Goal: Task Accomplishment & Management: Use online tool/utility

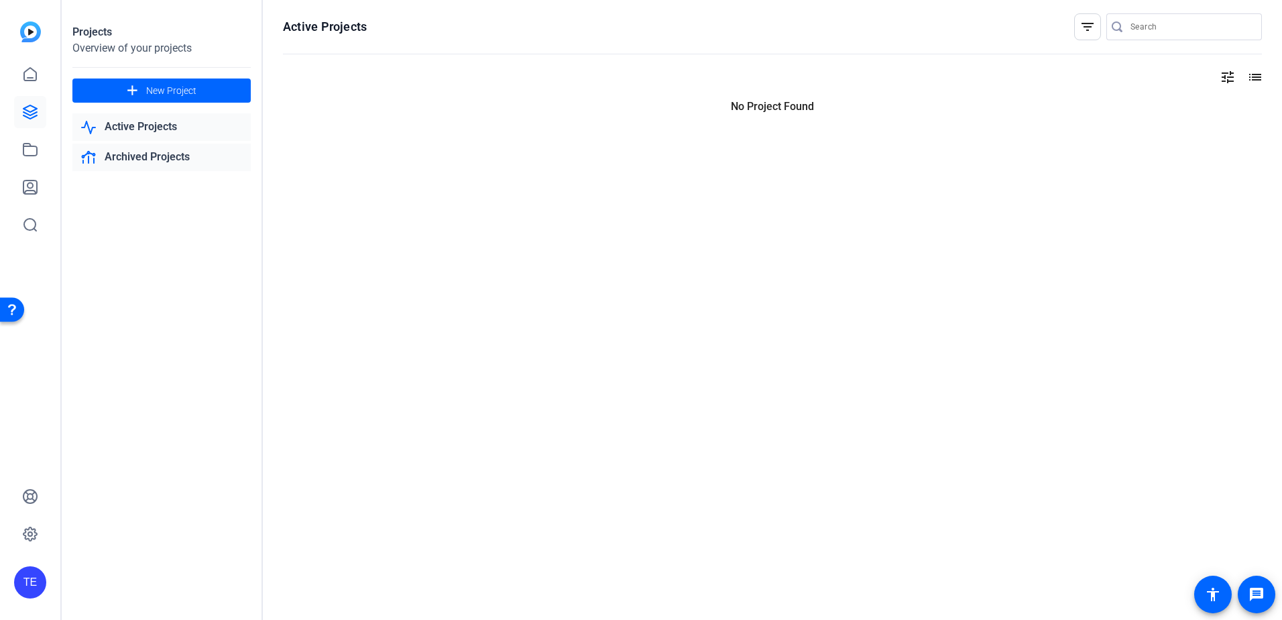
click at [129, 148] on link "Archived Projects" at bounding box center [161, 157] width 178 height 27
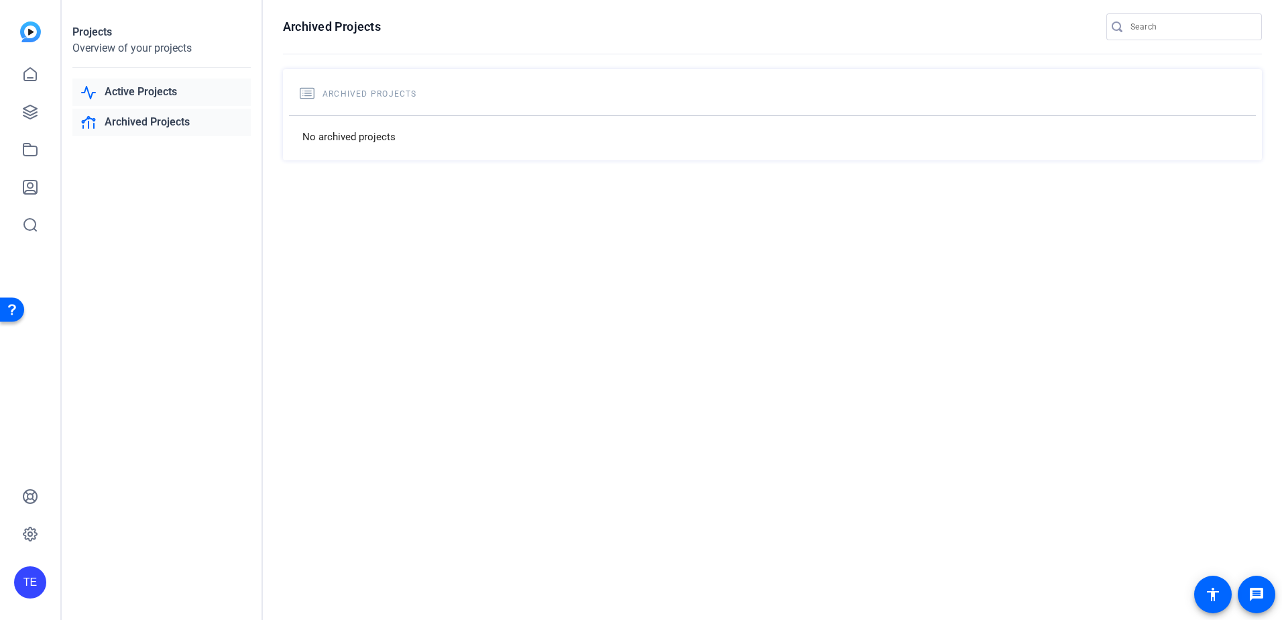
click at [144, 97] on link "Active Projects" at bounding box center [161, 91] width 178 height 27
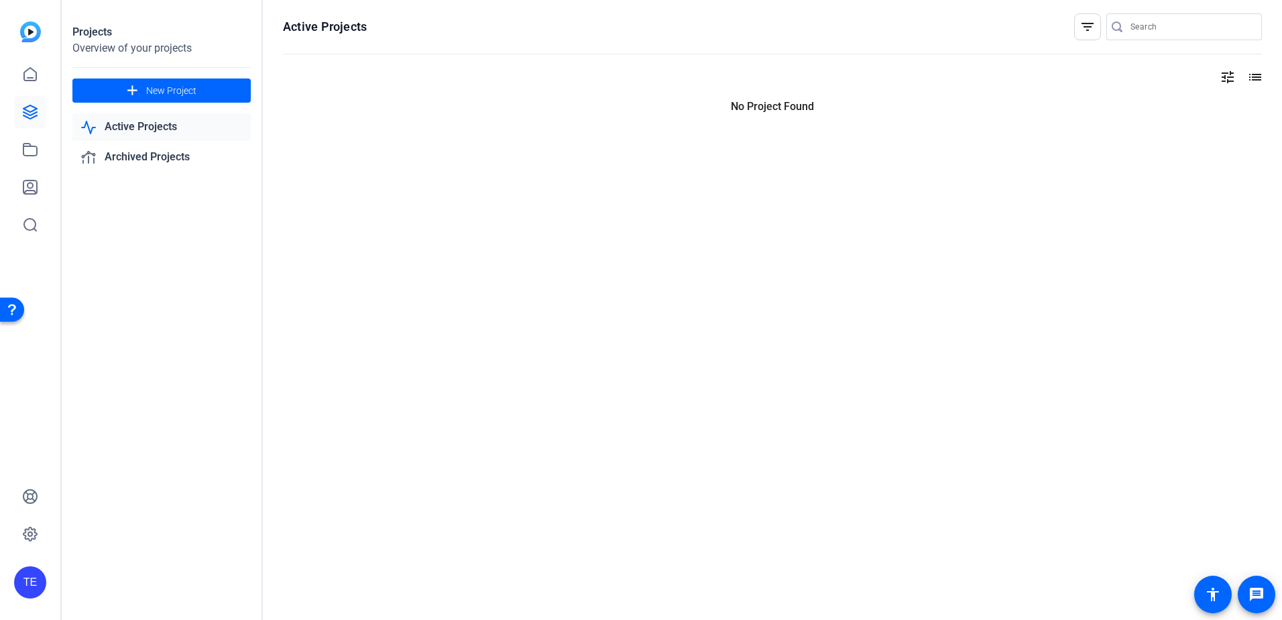
click at [1251, 82] on mat-icon "list" at bounding box center [1254, 77] width 16 height 16
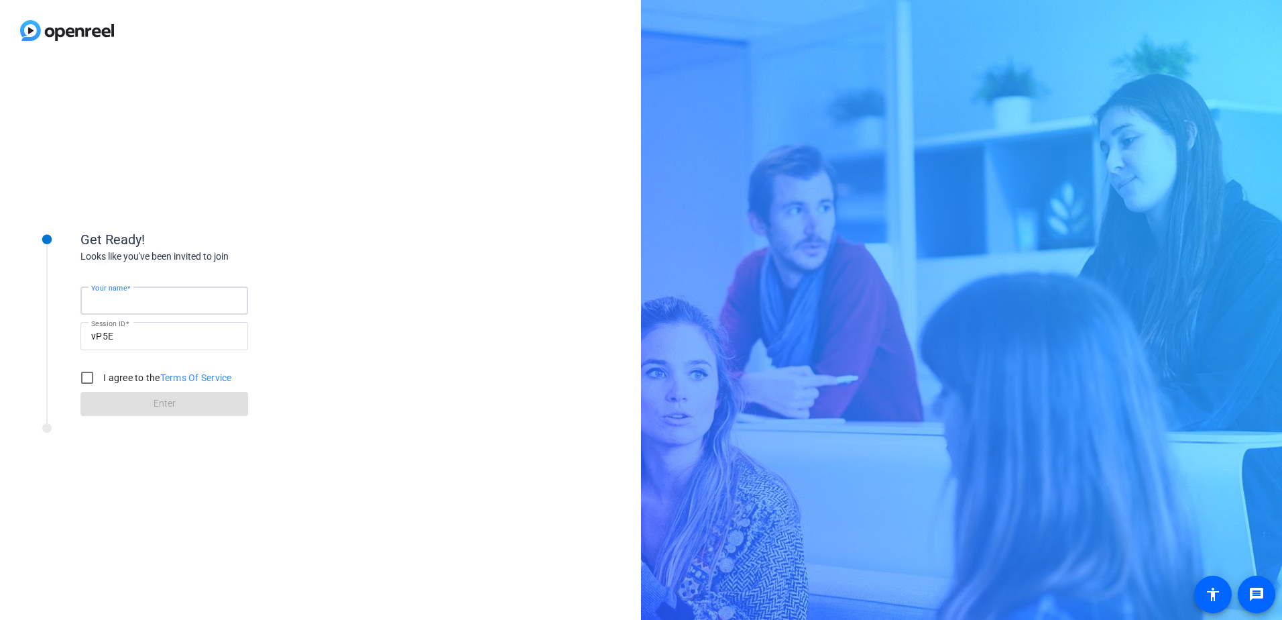
click at [166, 300] on input "Your name" at bounding box center [164, 300] width 146 height 16
type input "Tori Esquivel"
click at [87, 378] on input "I agree to the Terms Of Service" at bounding box center [87, 377] width 27 height 27
checkbox input "true"
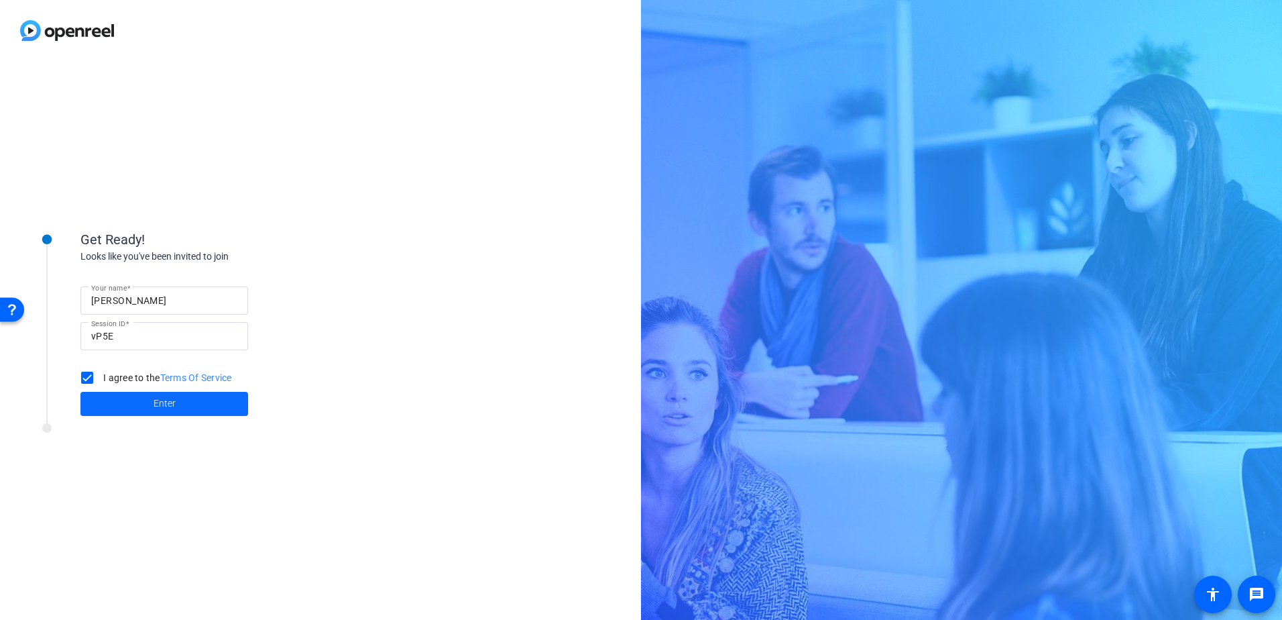
click at [152, 402] on span at bounding box center [164, 404] width 168 height 32
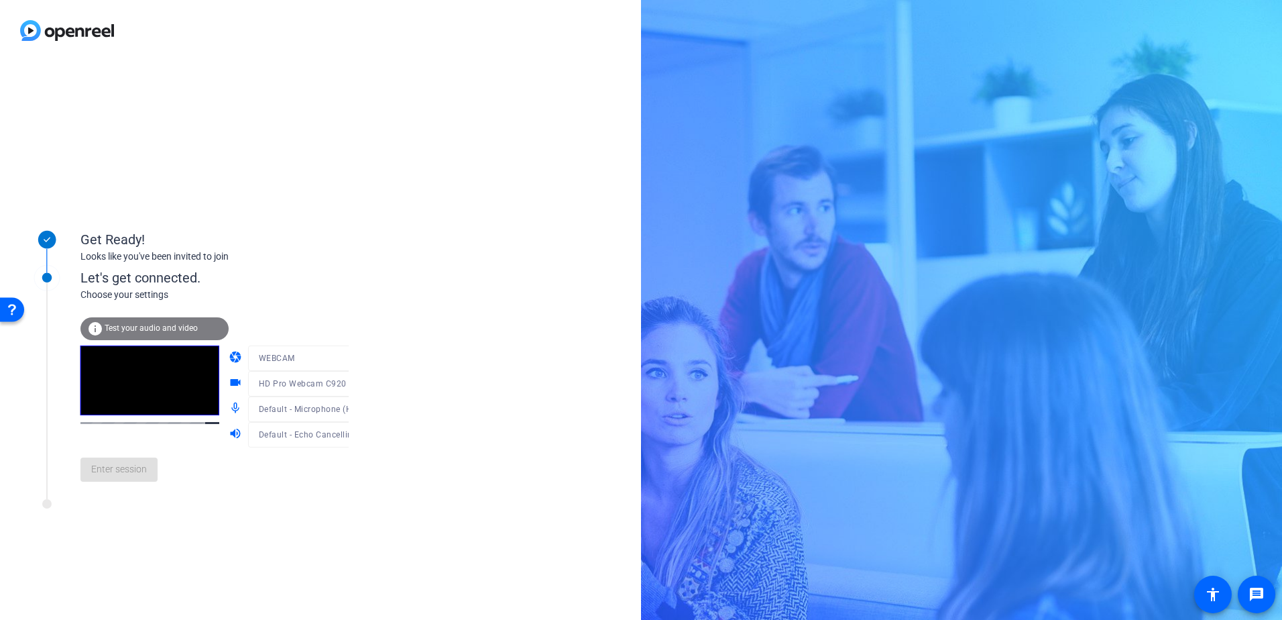
click at [304, 358] on mat-form-field "WEBCAM" at bounding box center [312, 357] width 129 height 25
click at [313, 302] on div "info Test your audio and video camera WEBCAM videocam HD Pro Webcam C920 (046d:…" at bounding box center [228, 397] width 296 height 190
click at [229, 431] on mat-icon "volume_up" at bounding box center [237, 435] width 16 height 16
click at [139, 467] on span "Enter session" at bounding box center [119, 469] width 56 height 14
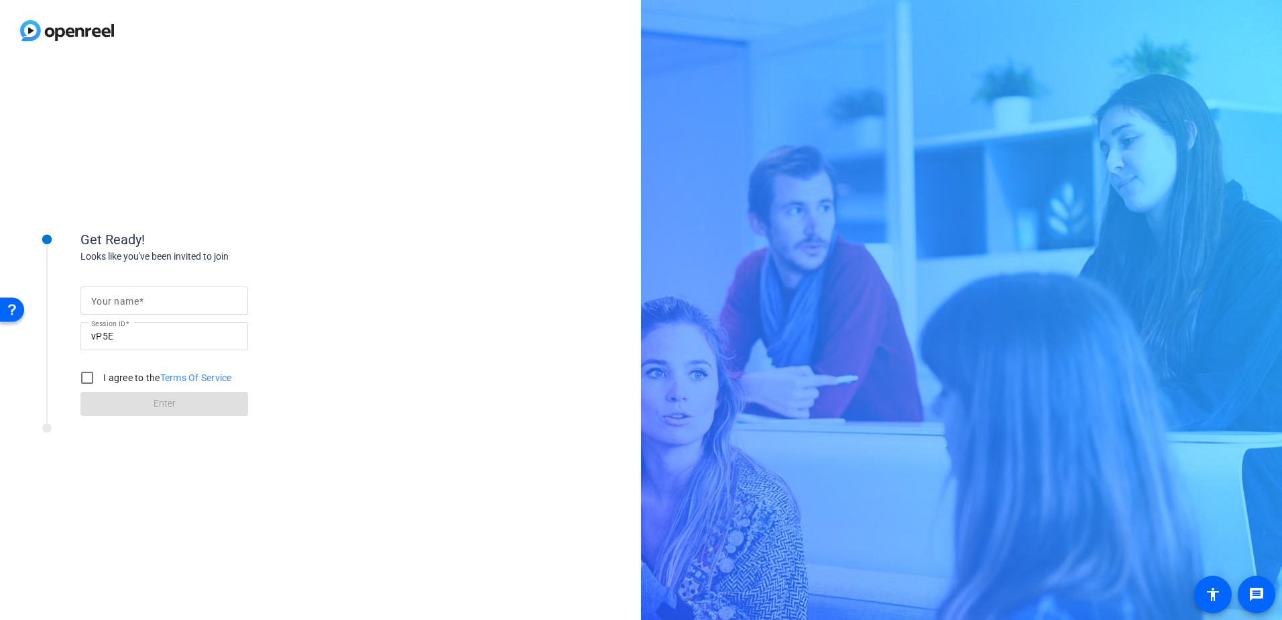
click at [128, 298] on mat-label "Your name" at bounding box center [115, 301] width 48 height 11
click at [128, 298] on input "Your name" at bounding box center [164, 300] width 146 height 16
click at [130, 299] on input "Your name" at bounding box center [164, 300] width 146 height 16
type input "Tori Esquivel"
click at [91, 376] on input "I agree to the Terms Of Service" at bounding box center [87, 377] width 27 height 27
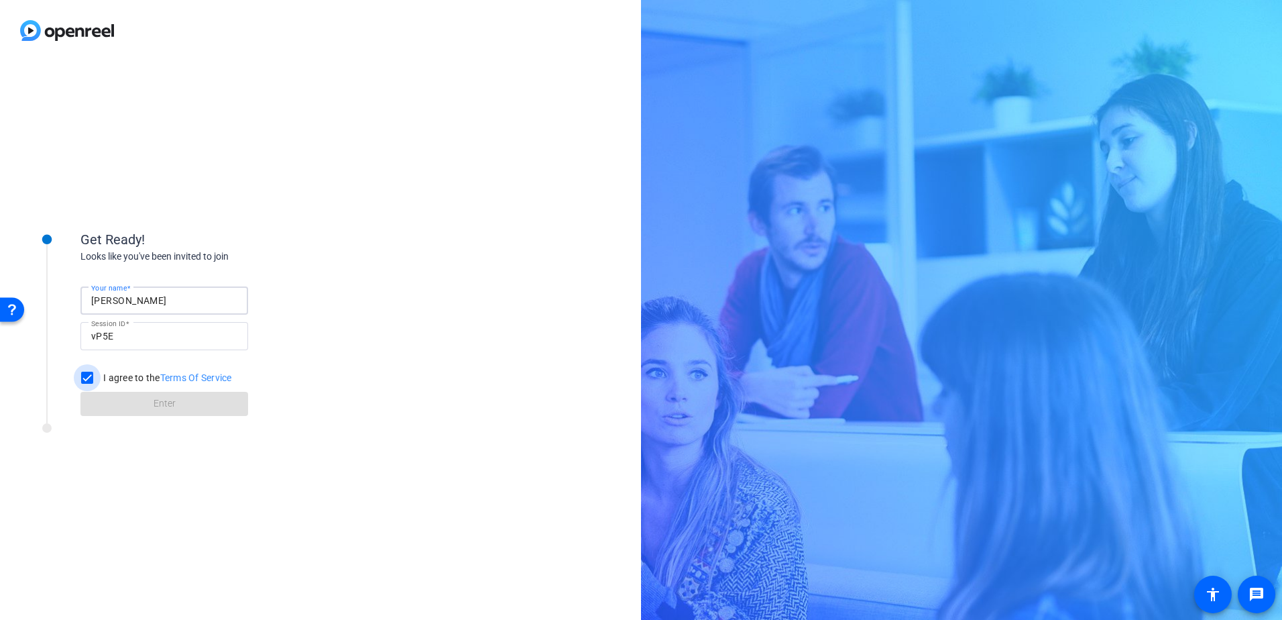
checkbox input "true"
click at [146, 406] on span at bounding box center [164, 404] width 168 height 32
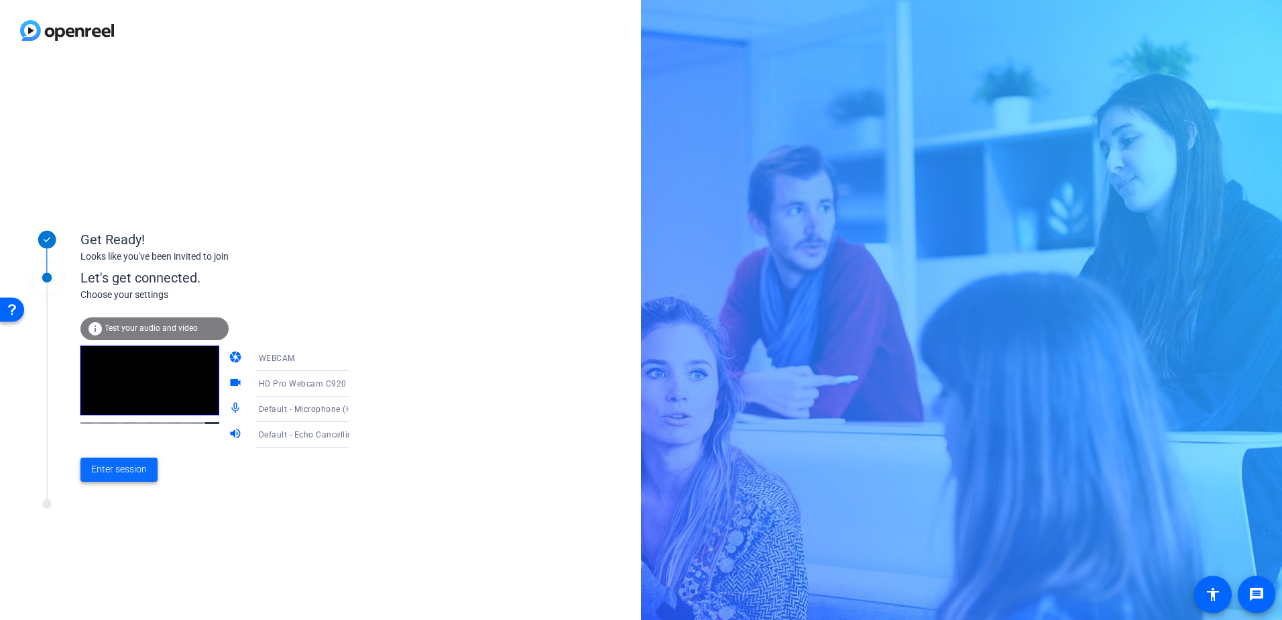
click at [120, 461] on span at bounding box center [118, 469] width 77 height 32
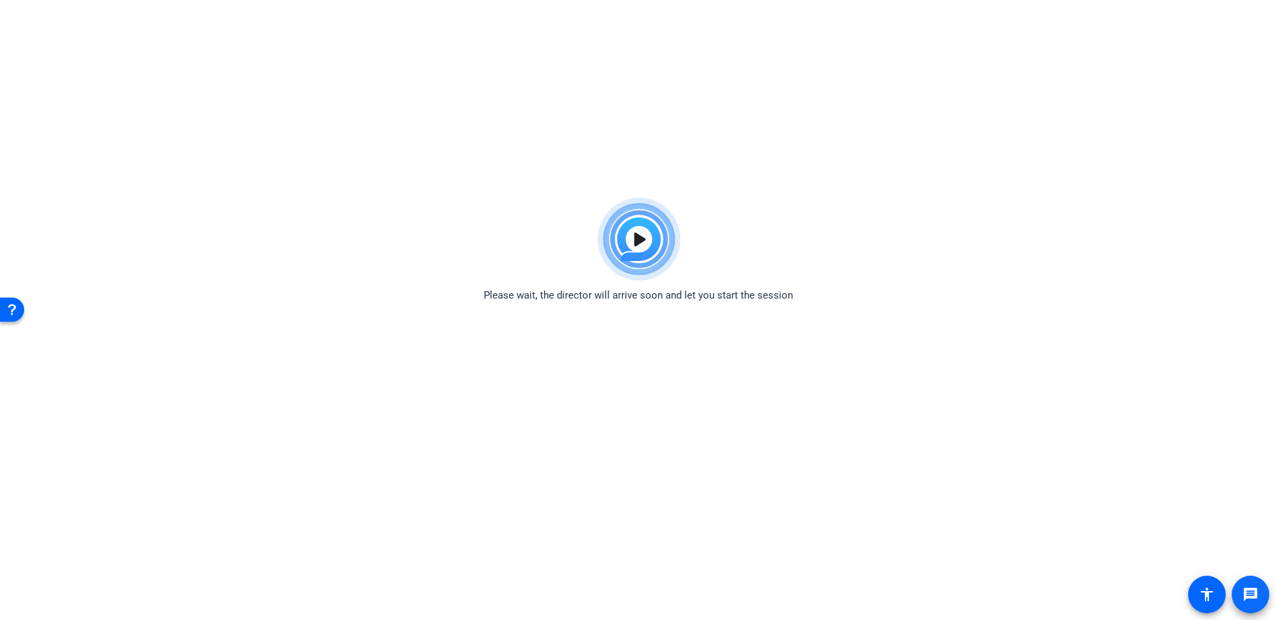
click at [1242, 589] on mat-icon "message" at bounding box center [1250, 594] width 16 height 16
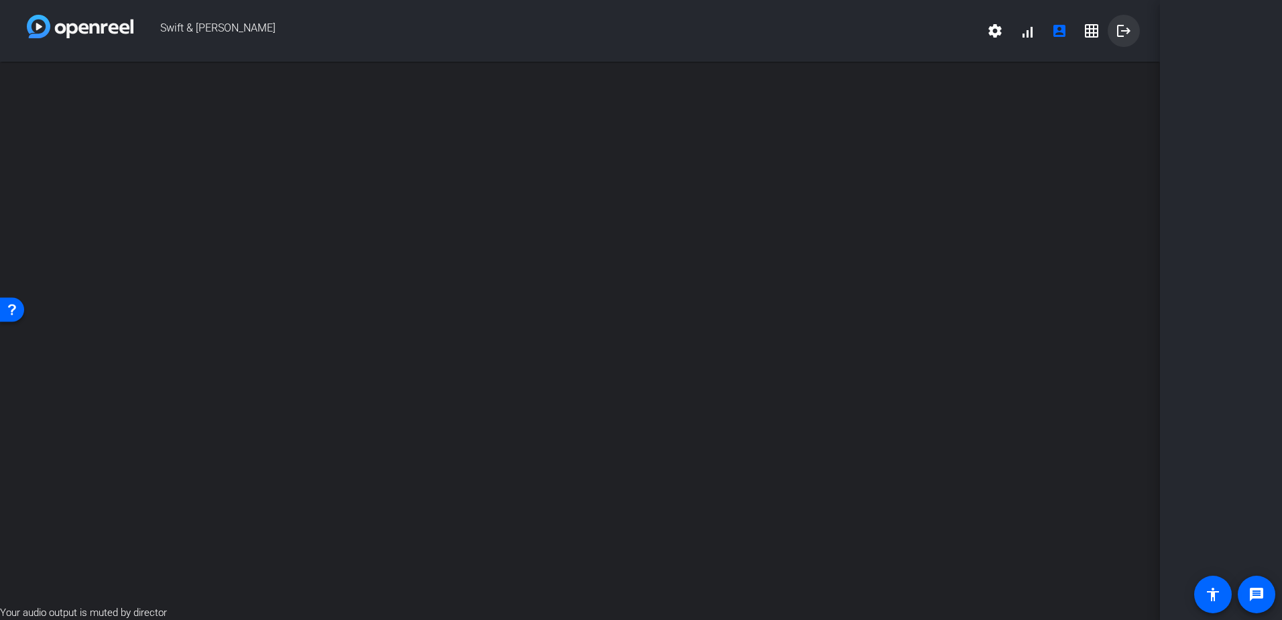
click at [1129, 33] on mat-icon "logout" at bounding box center [1124, 31] width 16 height 16
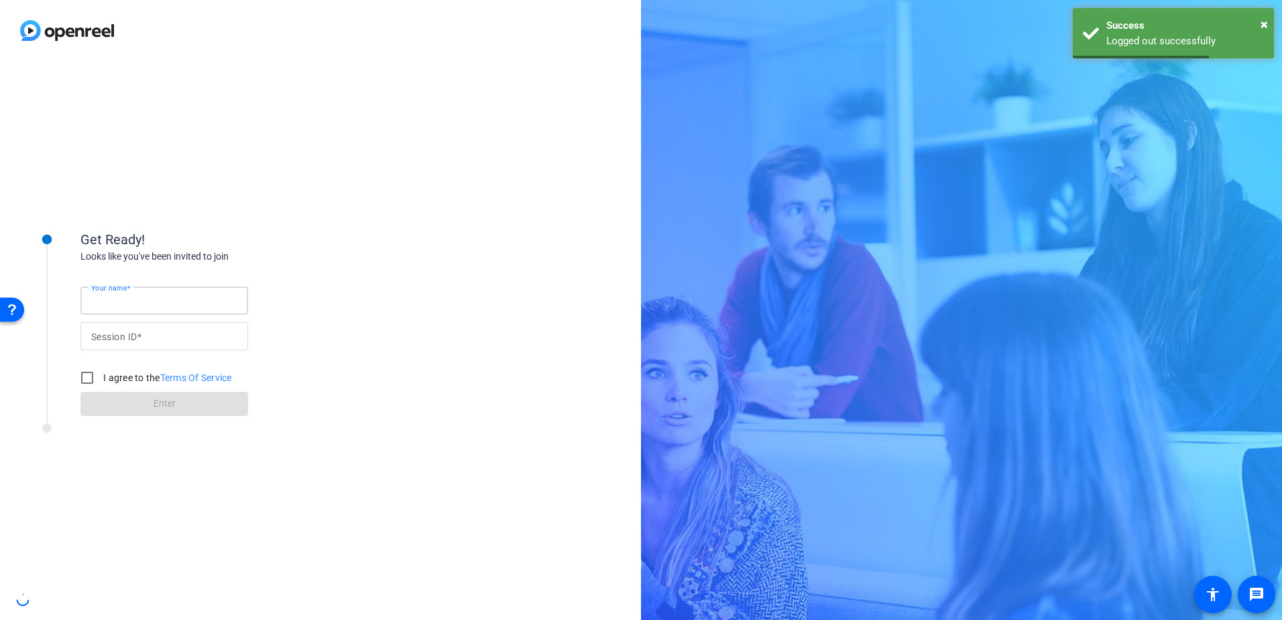
click at [125, 306] on input "Your name" at bounding box center [164, 300] width 146 height 16
type input "[PERSON_NAME]"
type input "vP5E"
drag, startPoint x: 87, startPoint y: 379, endPoint x: 111, endPoint y: 392, distance: 27.0
click at [88, 379] on input "I agree to the Terms Of Service" at bounding box center [87, 377] width 27 height 27
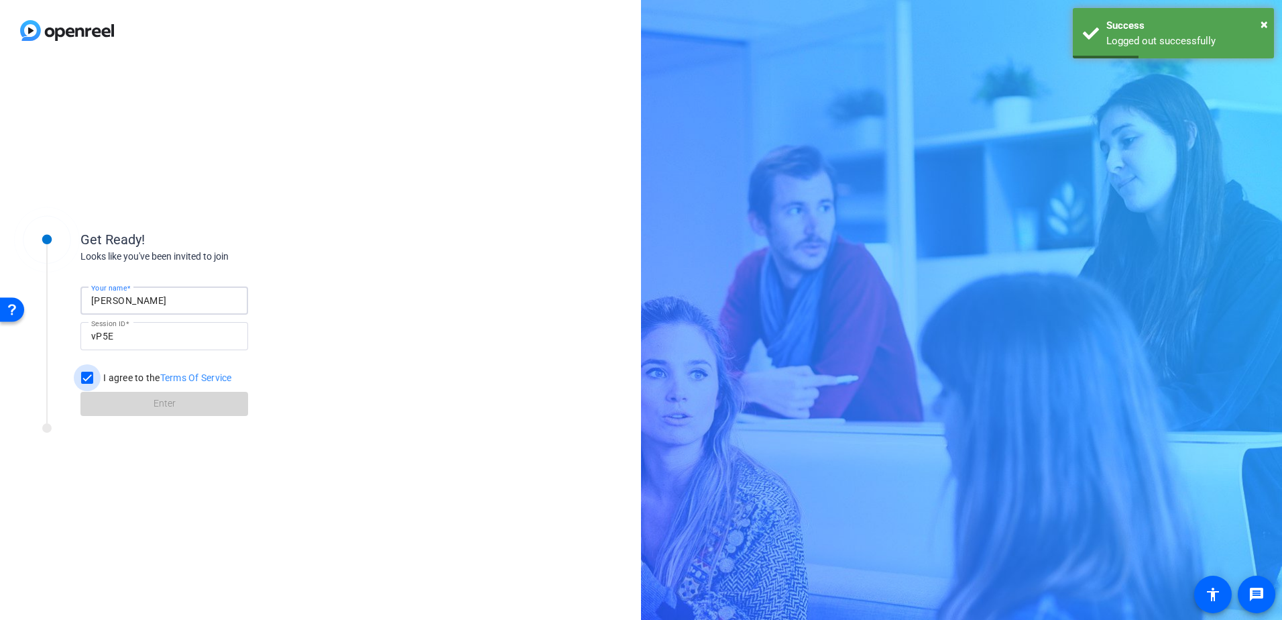
checkbox input "true"
click at [127, 401] on span at bounding box center [164, 404] width 168 height 32
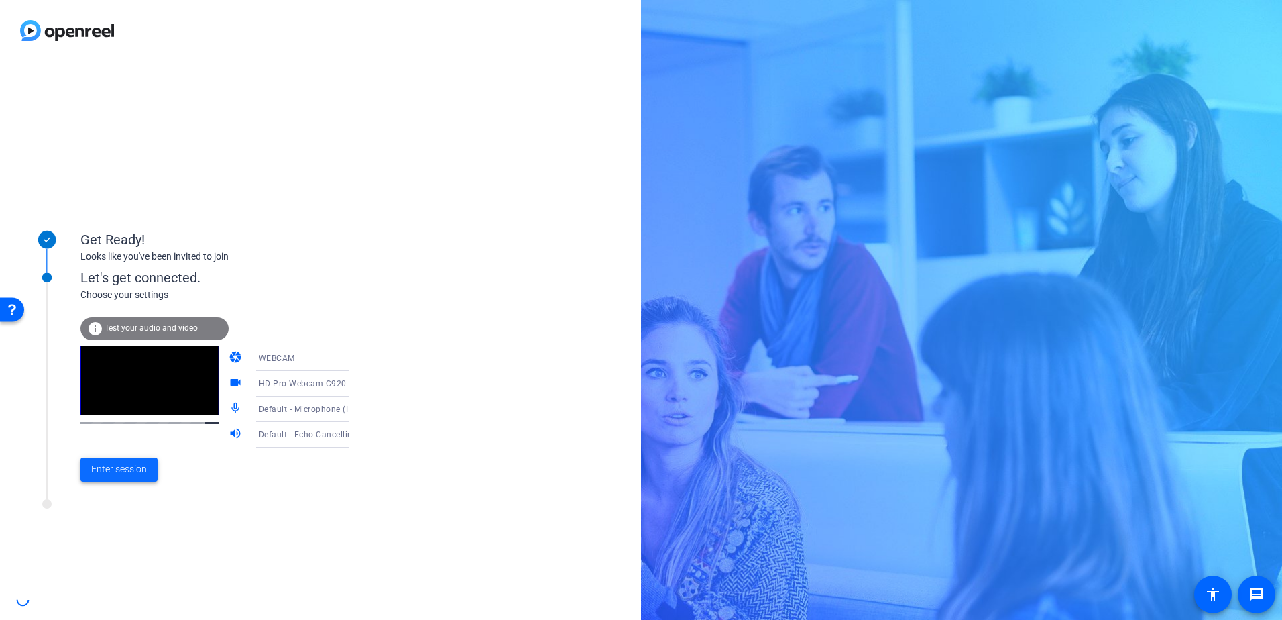
click at [115, 469] on span "Enter session" at bounding box center [119, 469] width 56 height 14
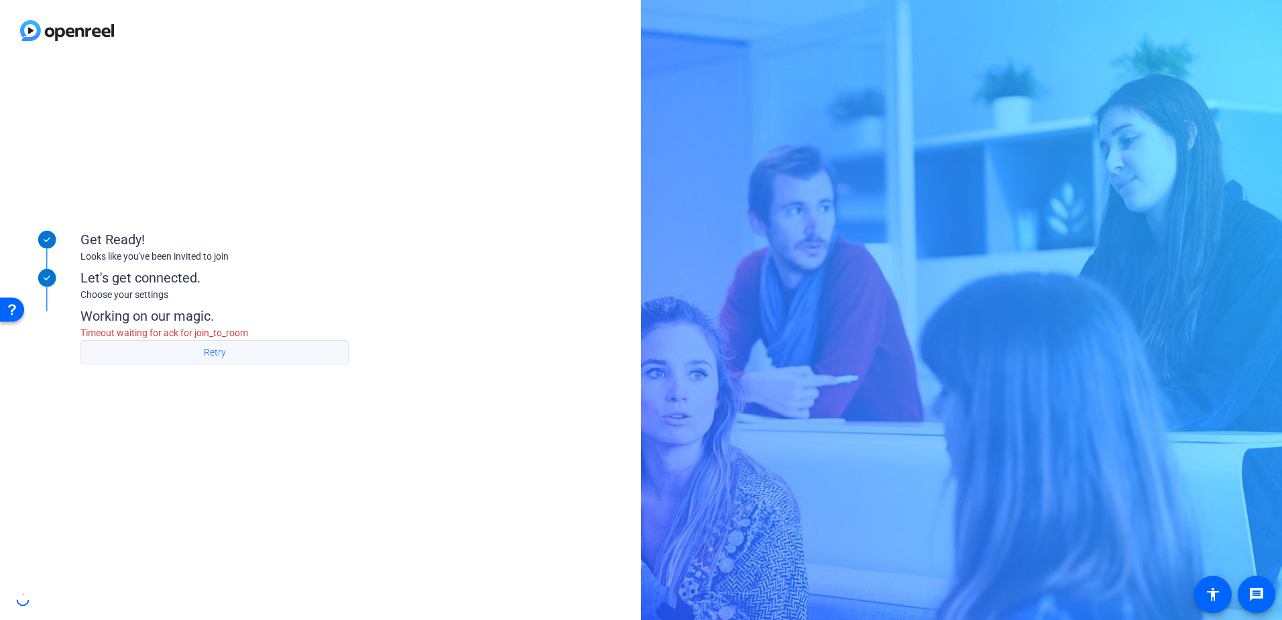
click at [211, 355] on span "Retry" at bounding box center [215, 351] width 22 height 25
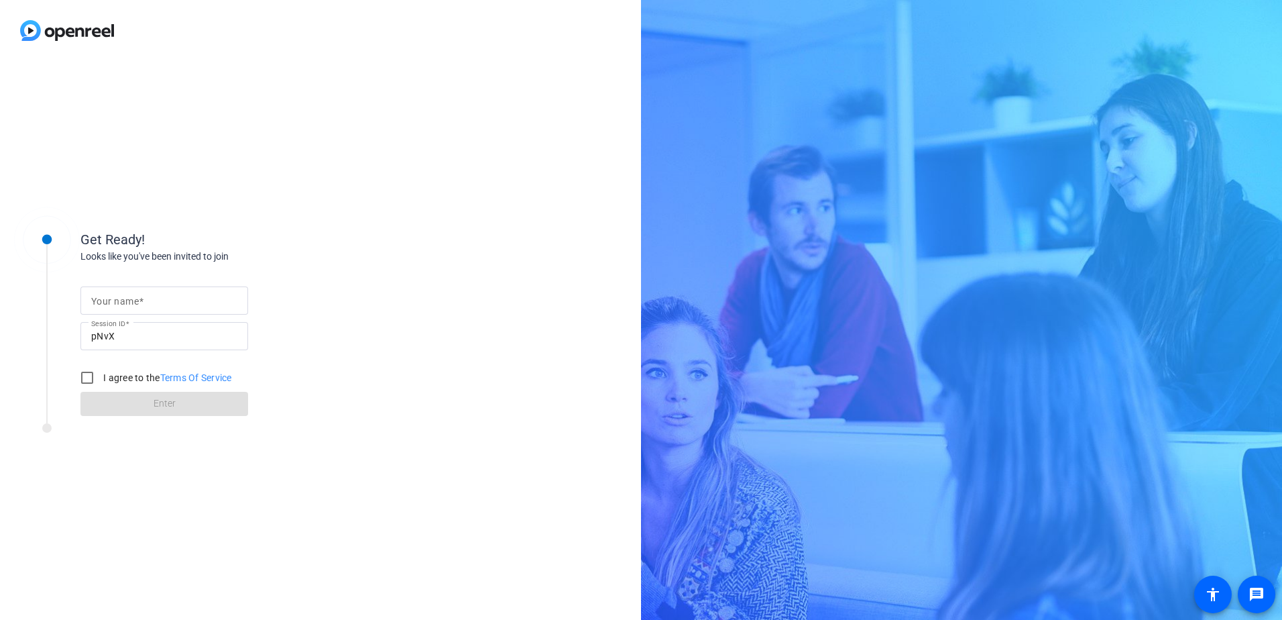
click at [161, 302] on input "Your name" at bounding box center [164, 300] width 146 height 16
type input "Tori Esquivel"
click at [84, 377] on input "I agree to the Terms Of Service" at bounding box center [87, 377] width 27 height 27
checkbox input "true"
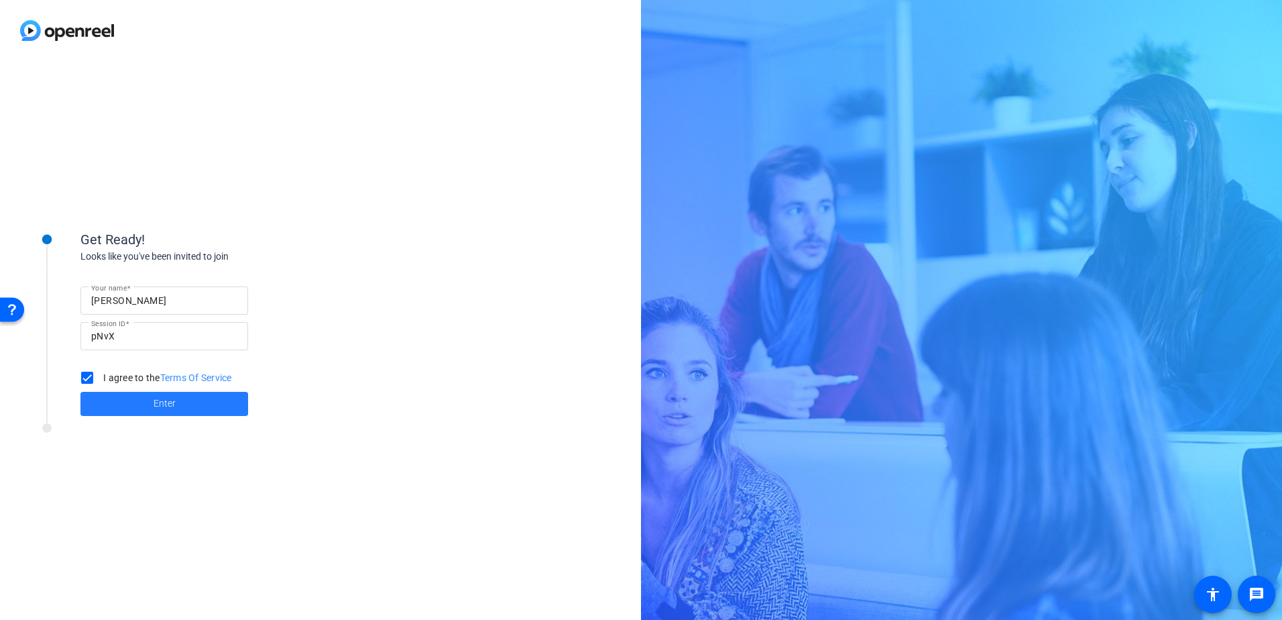
click at [103, 404] on span at bounding box center [164, 404] width 168 height 32
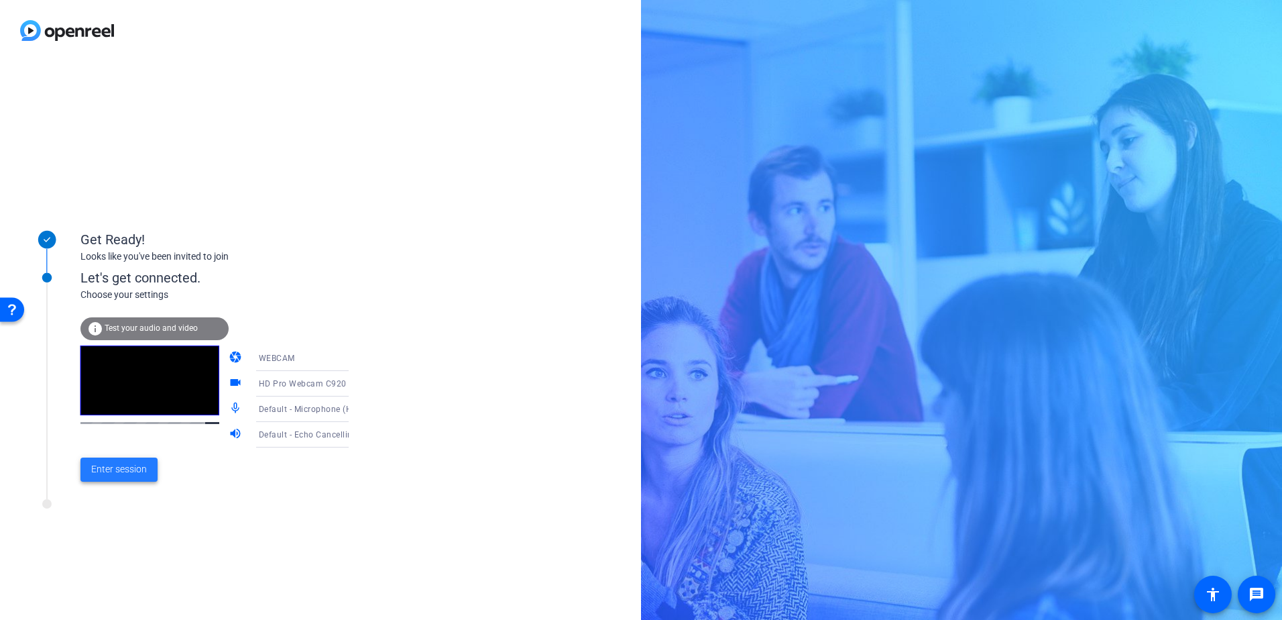
click at [133, 475] on span "Enter session" at bounding box center [119, 469] width 56 height 14
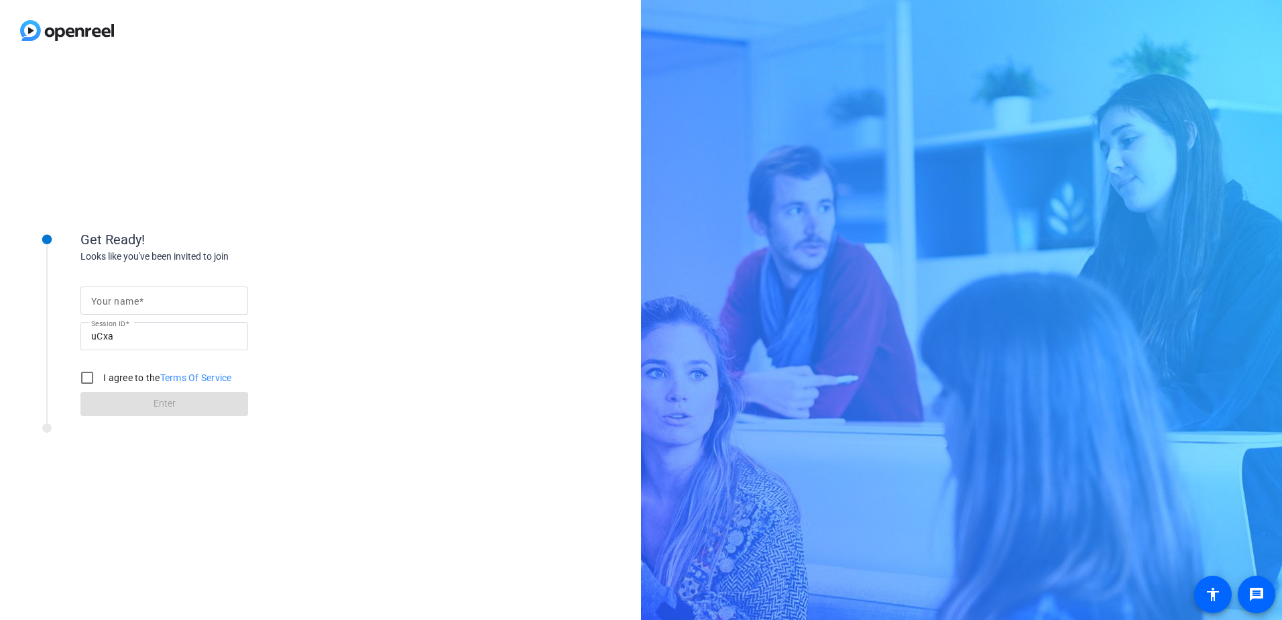
click at [183, 291] on div at bounding box center [164, 300] width 146 height 28
click at [188, 298] on input "Your name" at bounding box center [164, 300] width 146 height 16
type input "[PERSON_NAME]"
click at [84, 379] on input "I agree to the Terms Of Service" at bounding box center [87, 377] width 27 height 27
checkbox input "true"
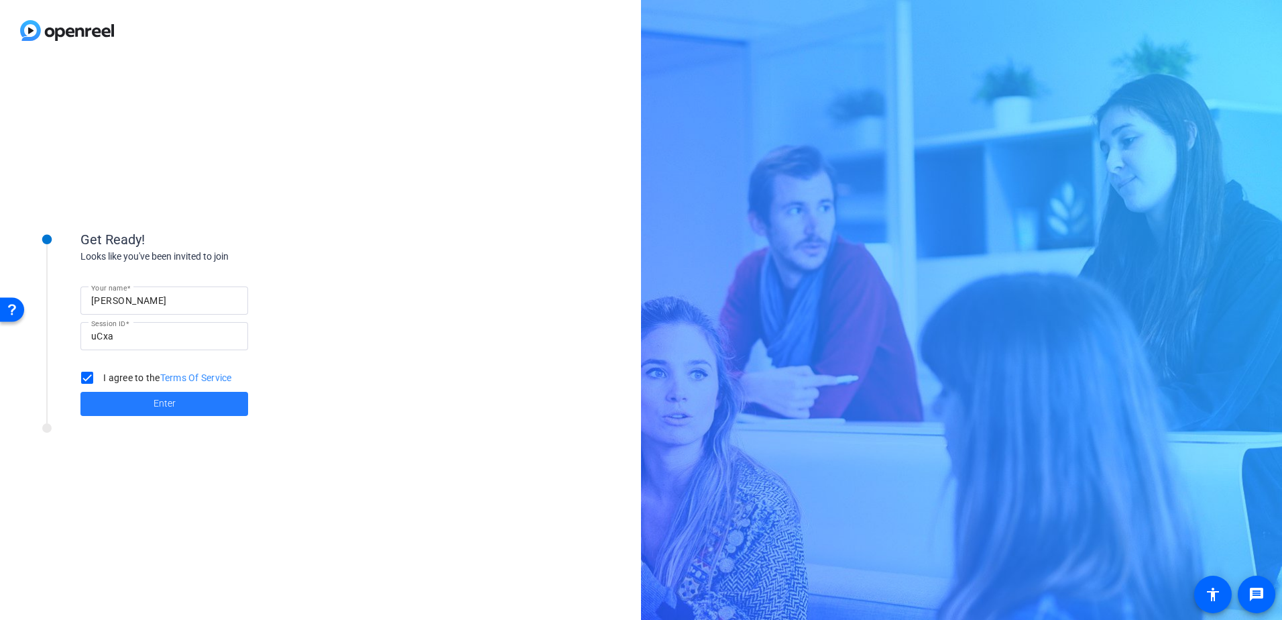
click at [107, 405] on span at bounding box center [164, 404] width 168 height 32
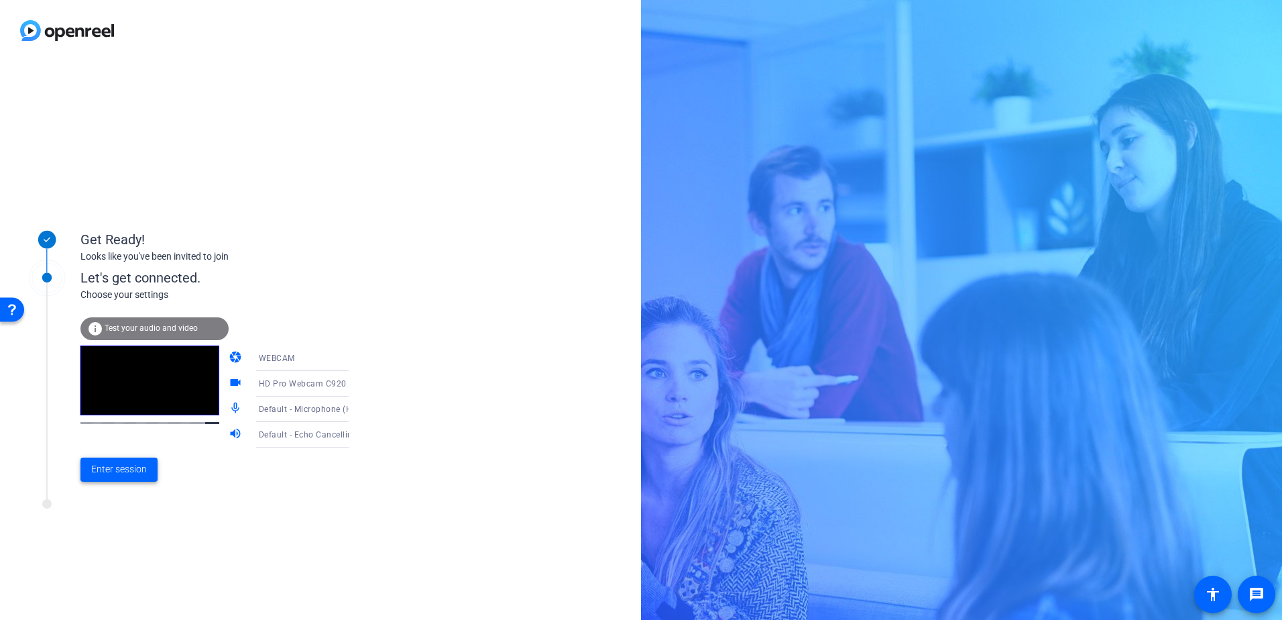
click at [117, 470] on span "Enter session" at bounding box center [119, 469] width 56 height 14
